Goal: Task Accomplishment & Management: Manage account settings

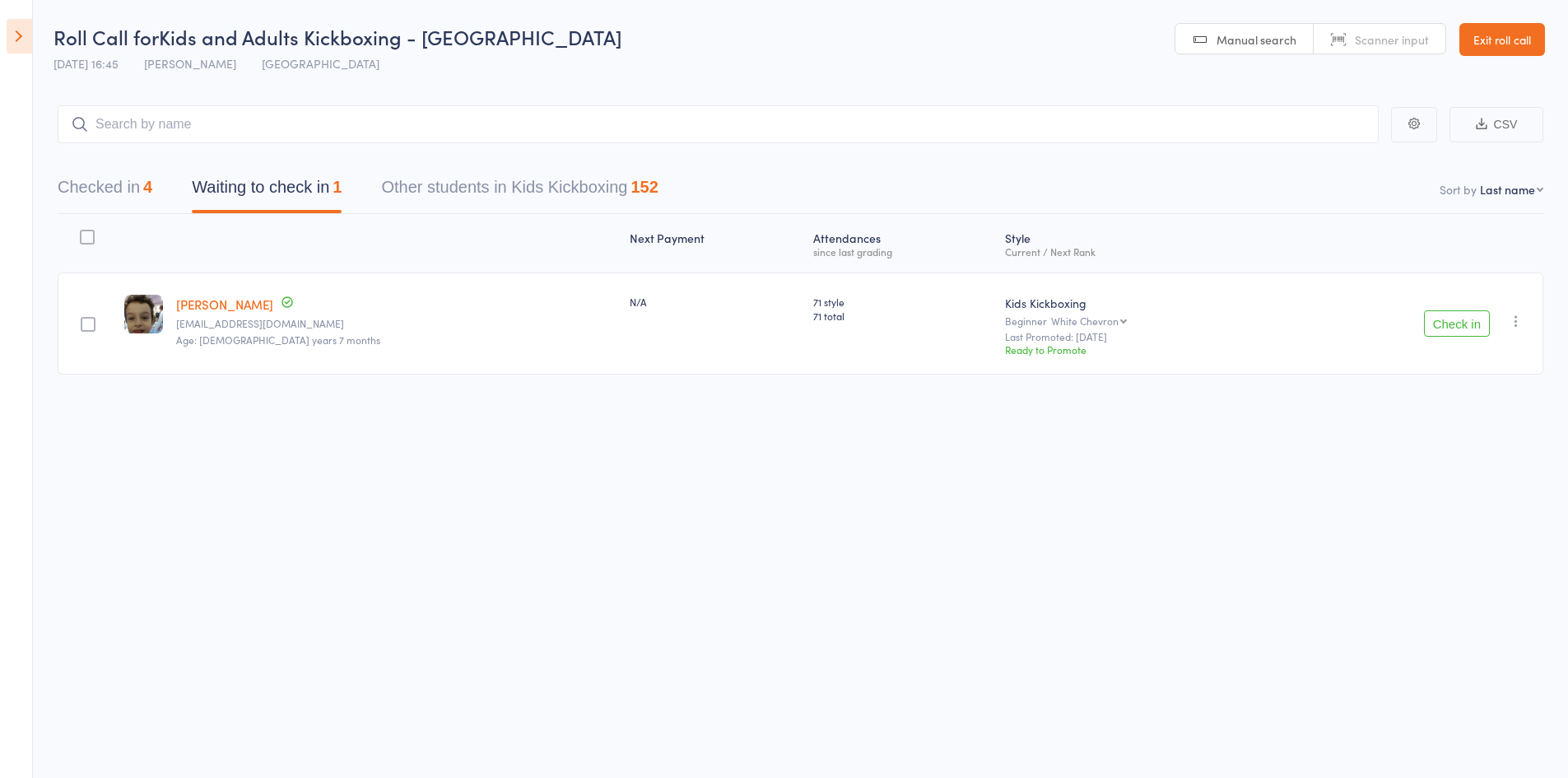
click at [1524, 322] on icon "button" at bounding box center [1517, 322] width 17 height 17
click at [1504, 487] on li "Mark absent" at bounding box center [1457, 486] width 136 height 23
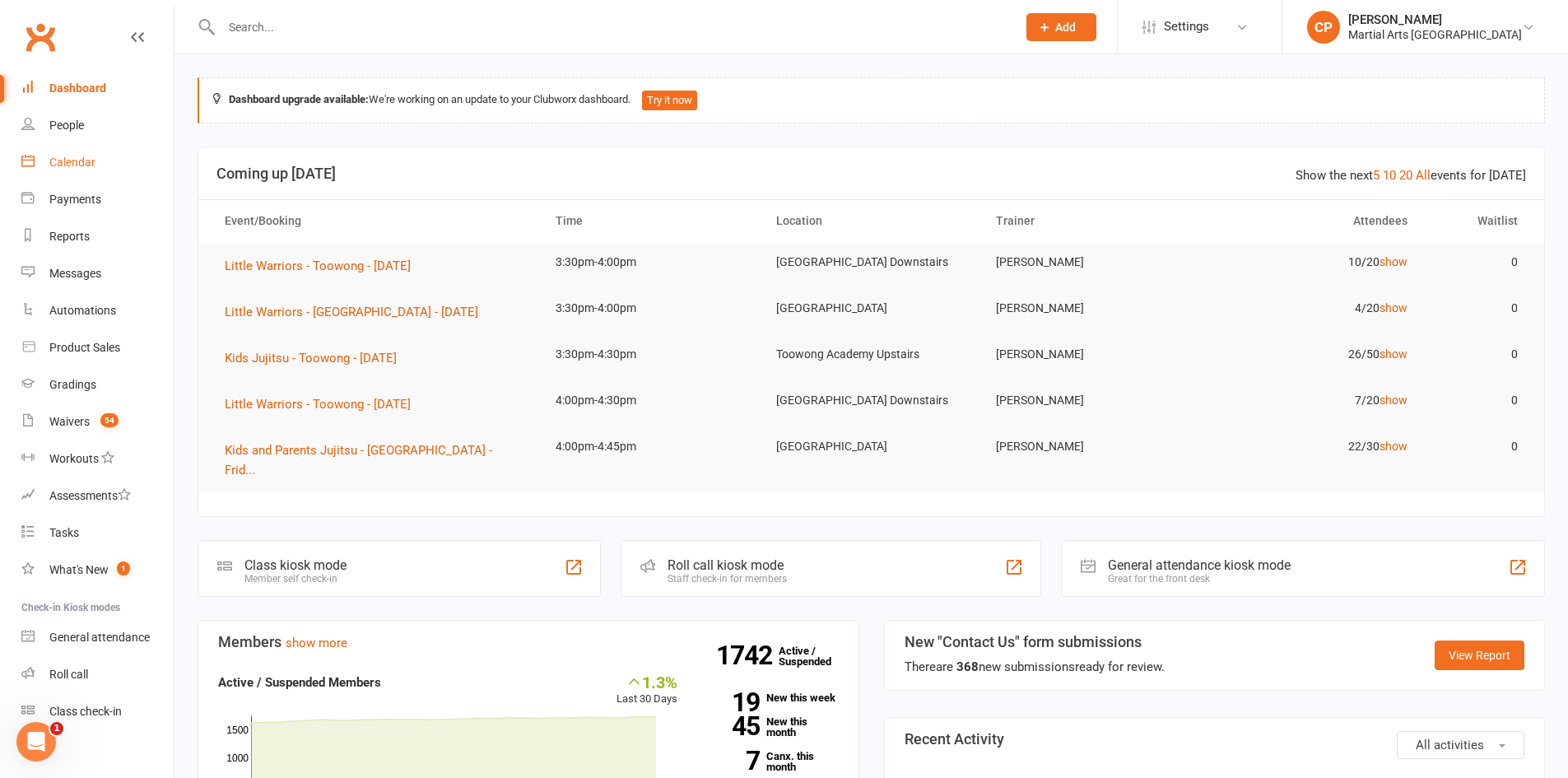
click at [89, 153] on link "Calendar" at bounding box center [98, 162] width 152 height 37
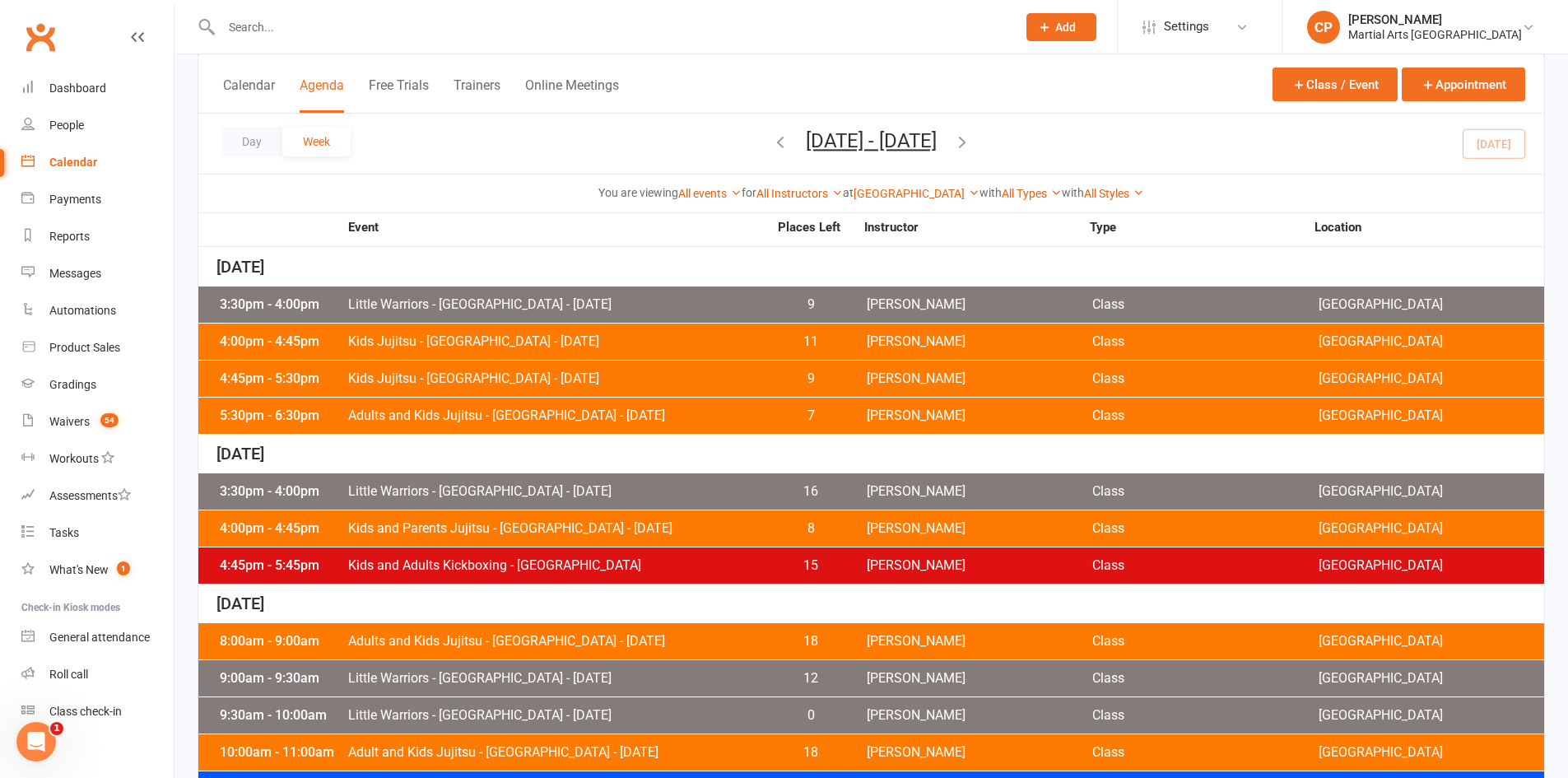
scroll to position [768, 0]
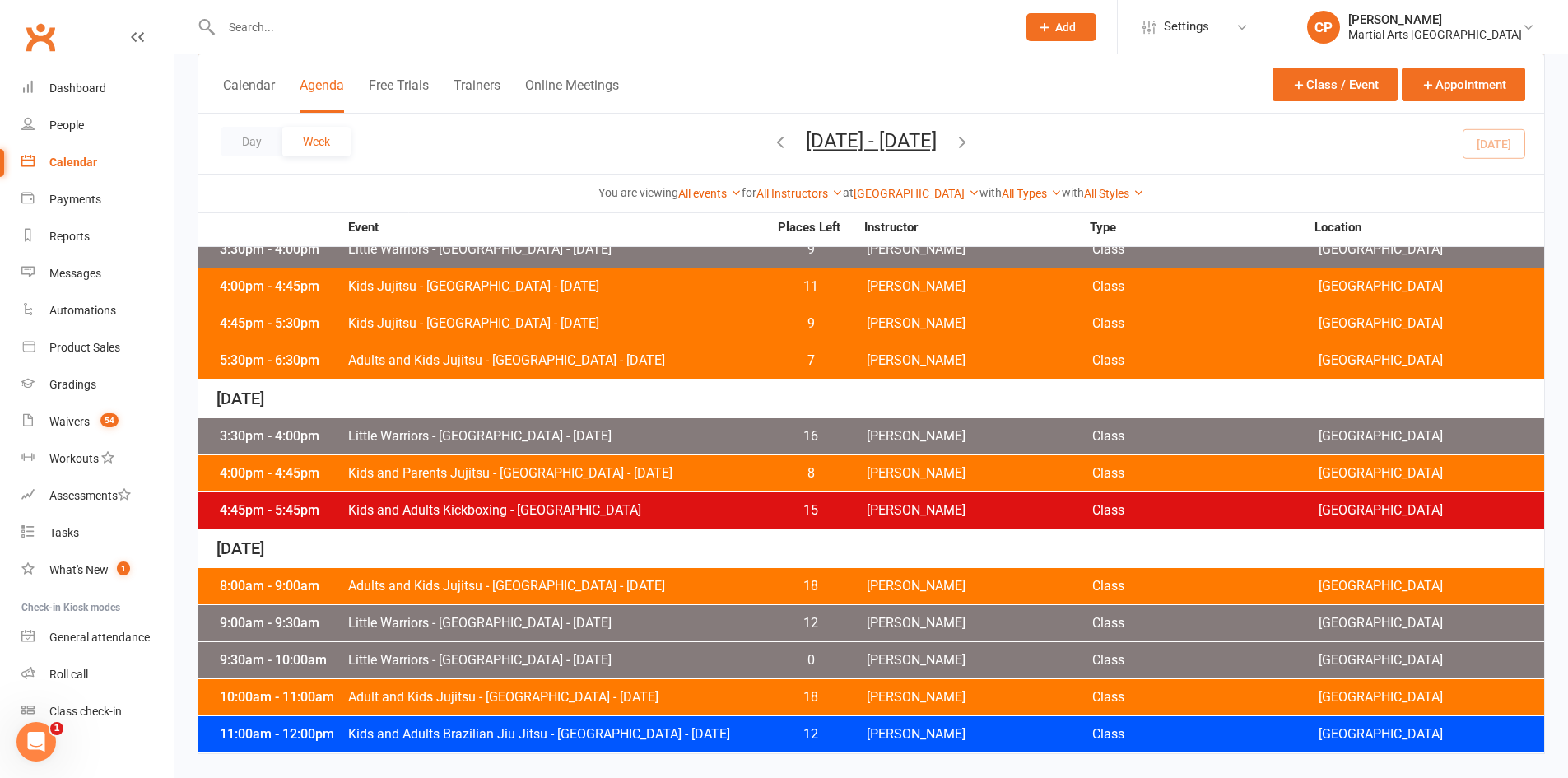
click at [516, 435] on span "Little Warriors - [GEOGRAPHIC_DATA] - [DATE]" at bounding box center [558, 436] width 421 height 13
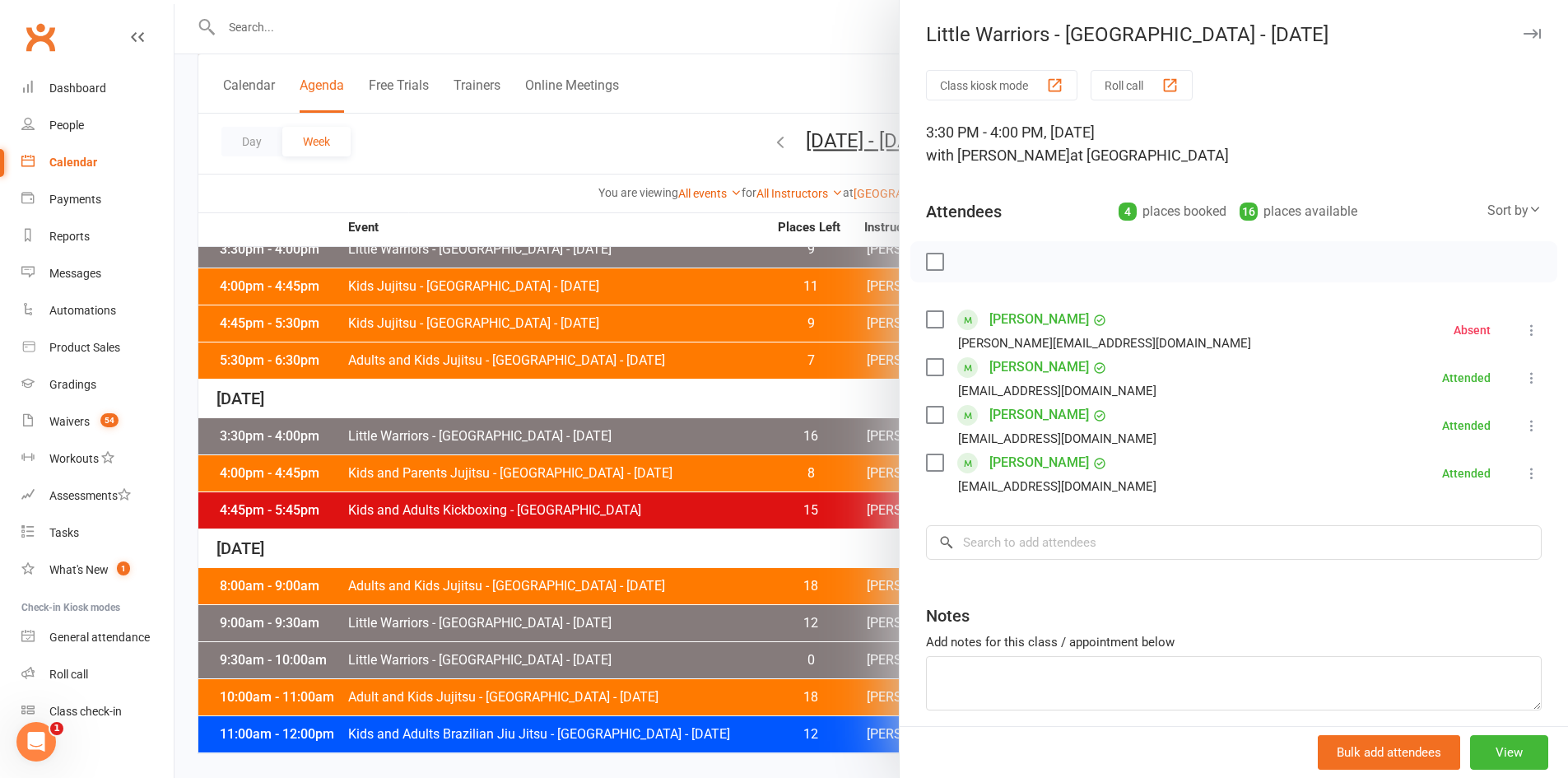
drag, startPoint x: 343, startPoint y: 406, endPoint x: 331, endPoint y: 367, distance: 40.8
click at [343, 405] on div at bounding box center [871, 389] width 1394 height 778
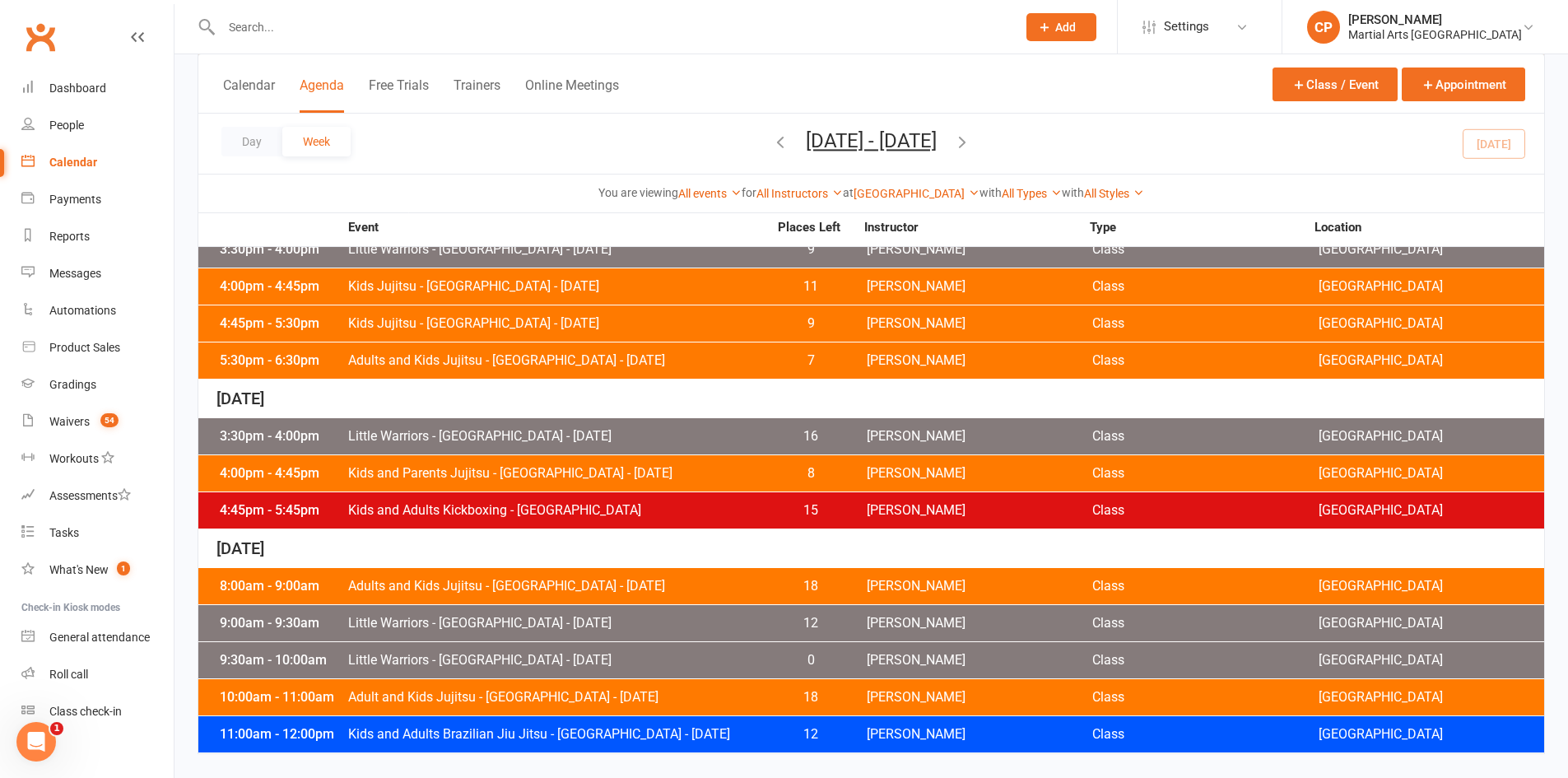
click at [481, 473] on span "Kids and Parents Jujitsu - Jamboree Heights - Friday" at bounding box center [558, 474] width 421 height 13
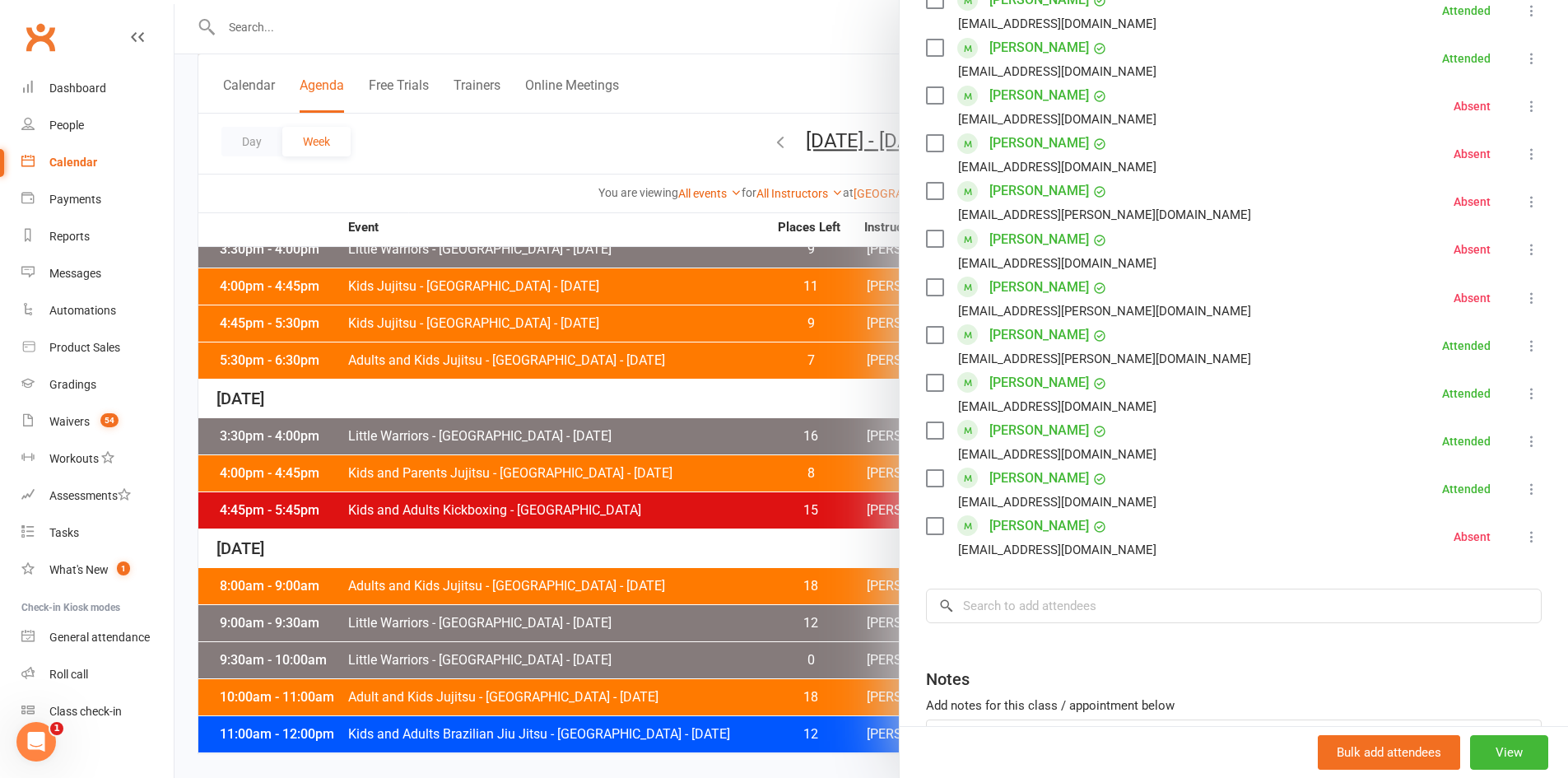
scroll to position [823, 0]
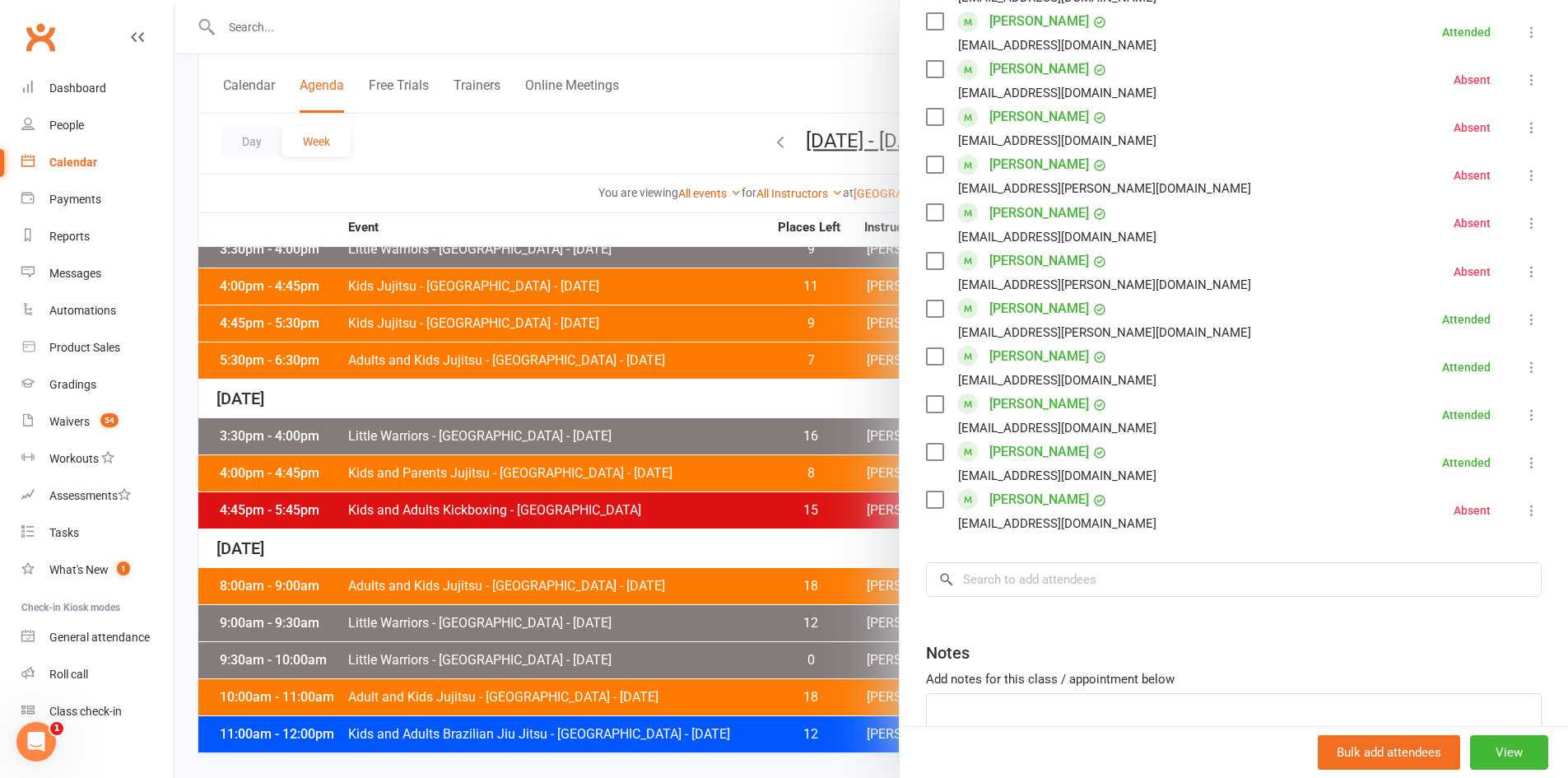
click at [1524, 516] on icon at bounding box center [1532, 511] width 17 height 17
click at [1405, 610] on link "Check in" at bounding box center [1452, 608] width 177 height 33
click at [695, 193] on div at bounding box center [871, 389] width 1394 height 778
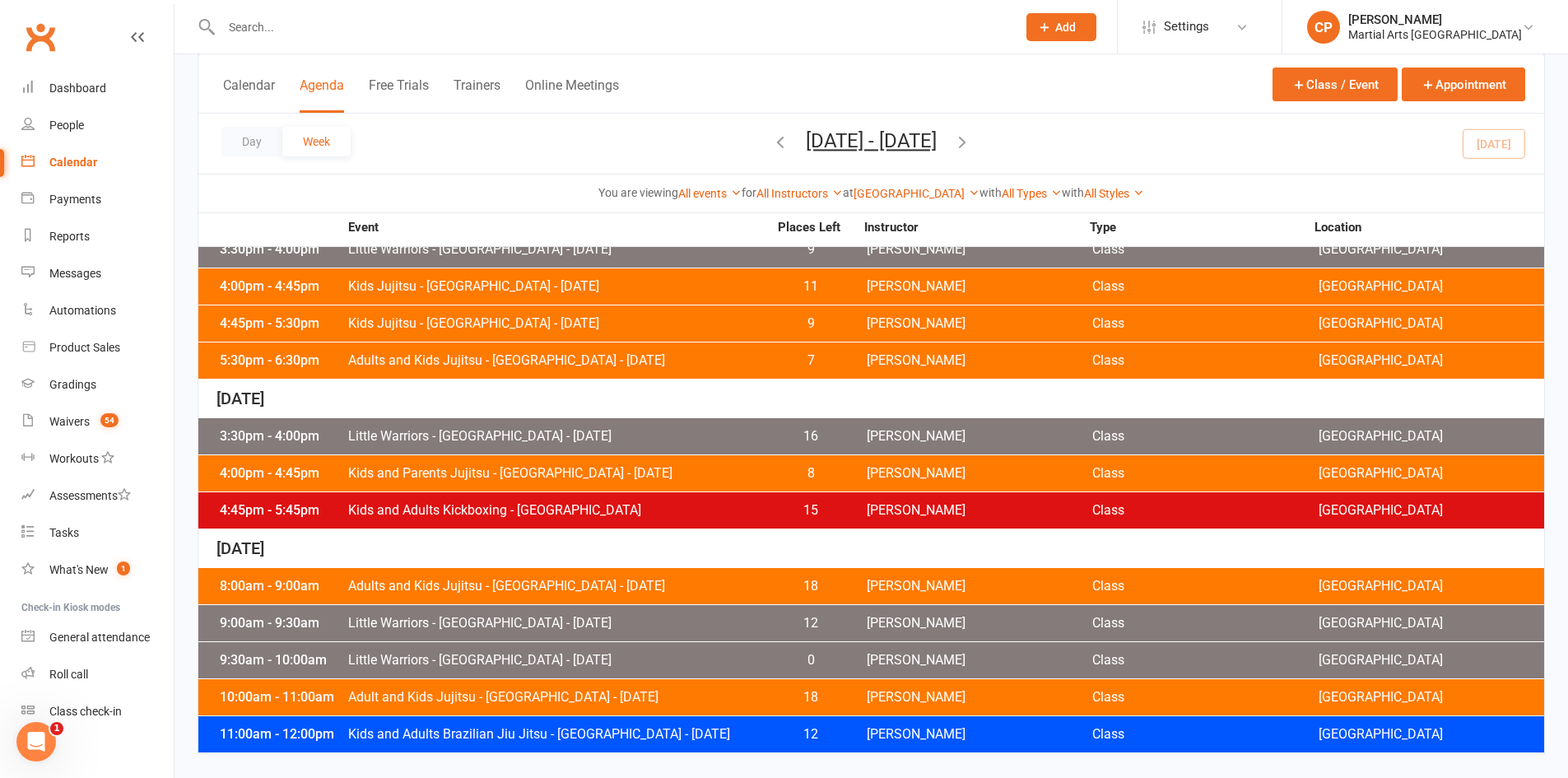
click at [583, 508] on span "Kids and Adults Kickboxing - [GEOGRAPHIC_DATA]" at bounding box center [558, 511] width 421 height 13
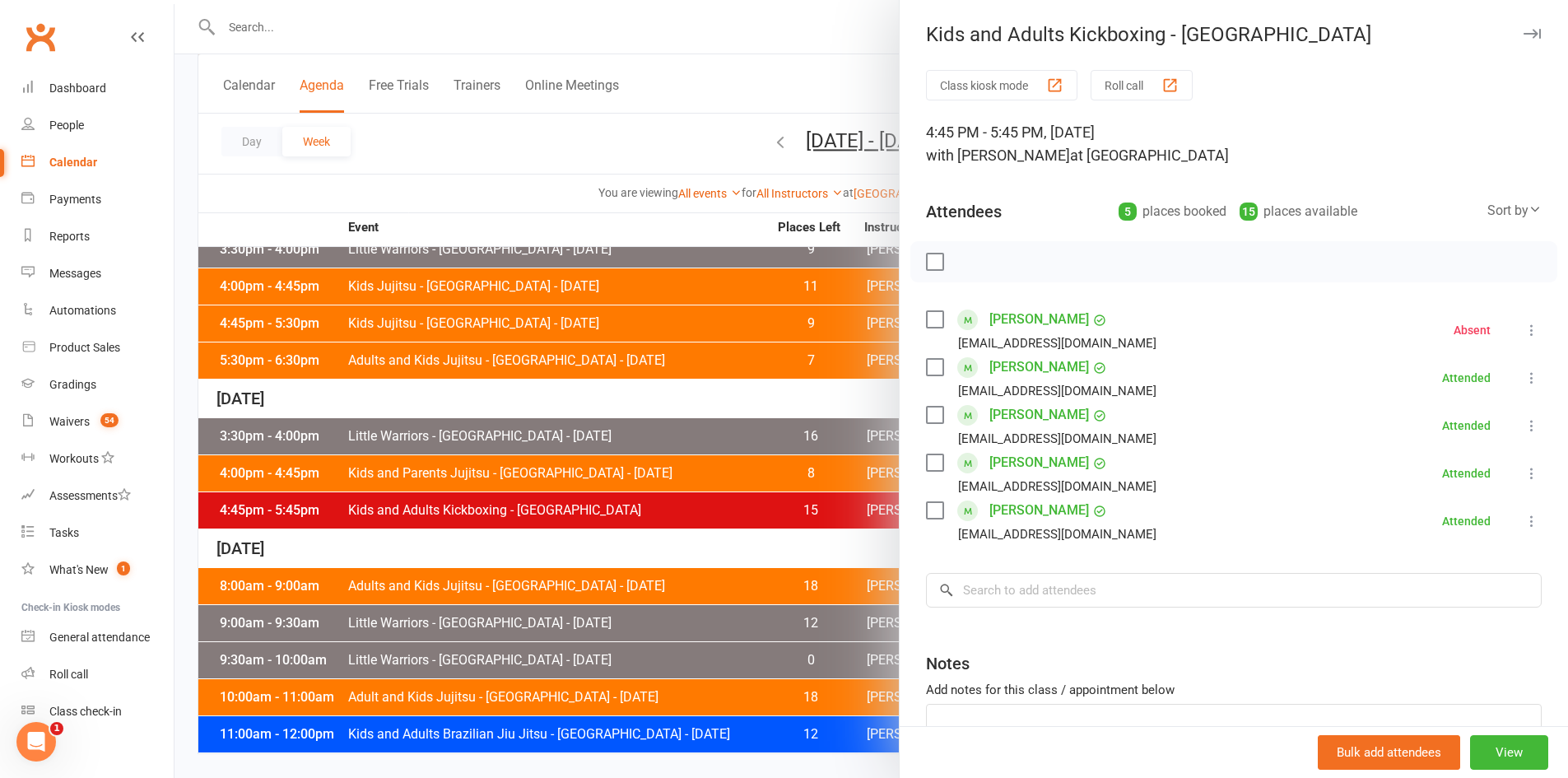
click at [439, 374] on div at bounding box center [871, 389] width 1394 height 778
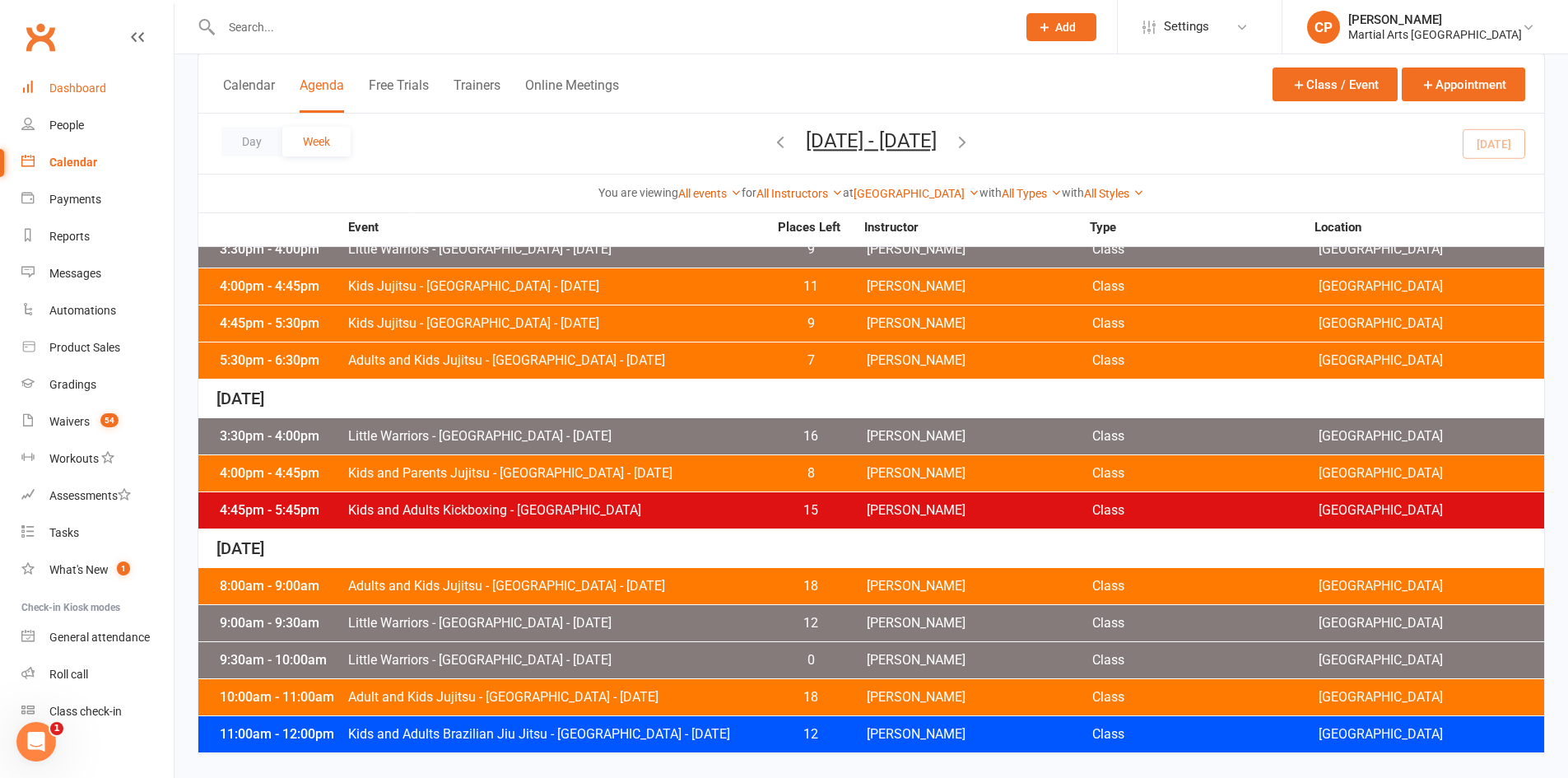
click at [92, 79] on link "Dashboard" at bounding box center [98, 89] width 152 height 37
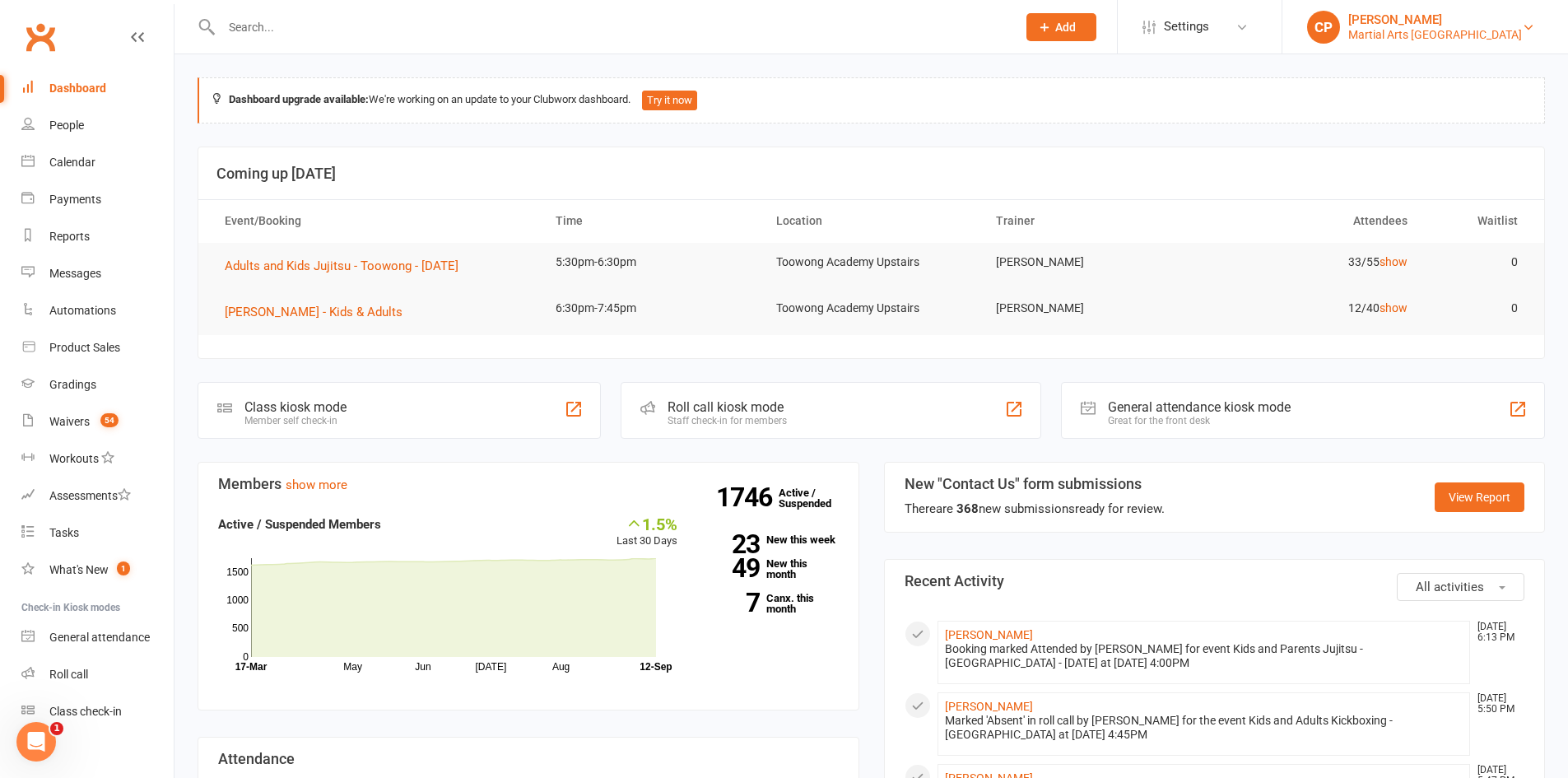
click at [1445, 21] on div "[PERSON_NAME]" at bounding box center [1435, 20] width 173 height 15
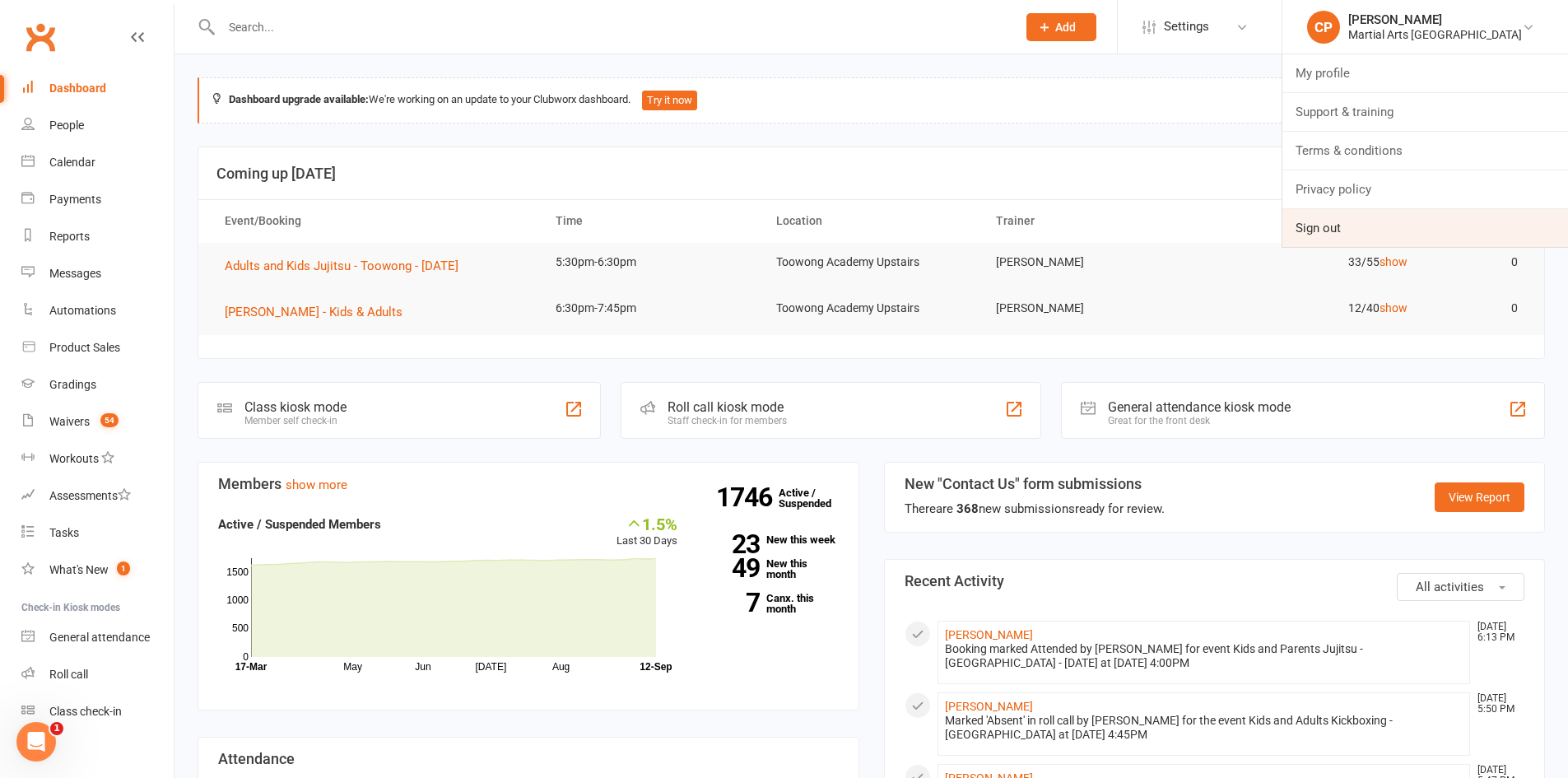
click at [1358, 221] on link "Sign out" at bounding box center [1425, 228] width 285 height 38
